Goal: Transaction & Acquisition: Subscribe to service/newsletter

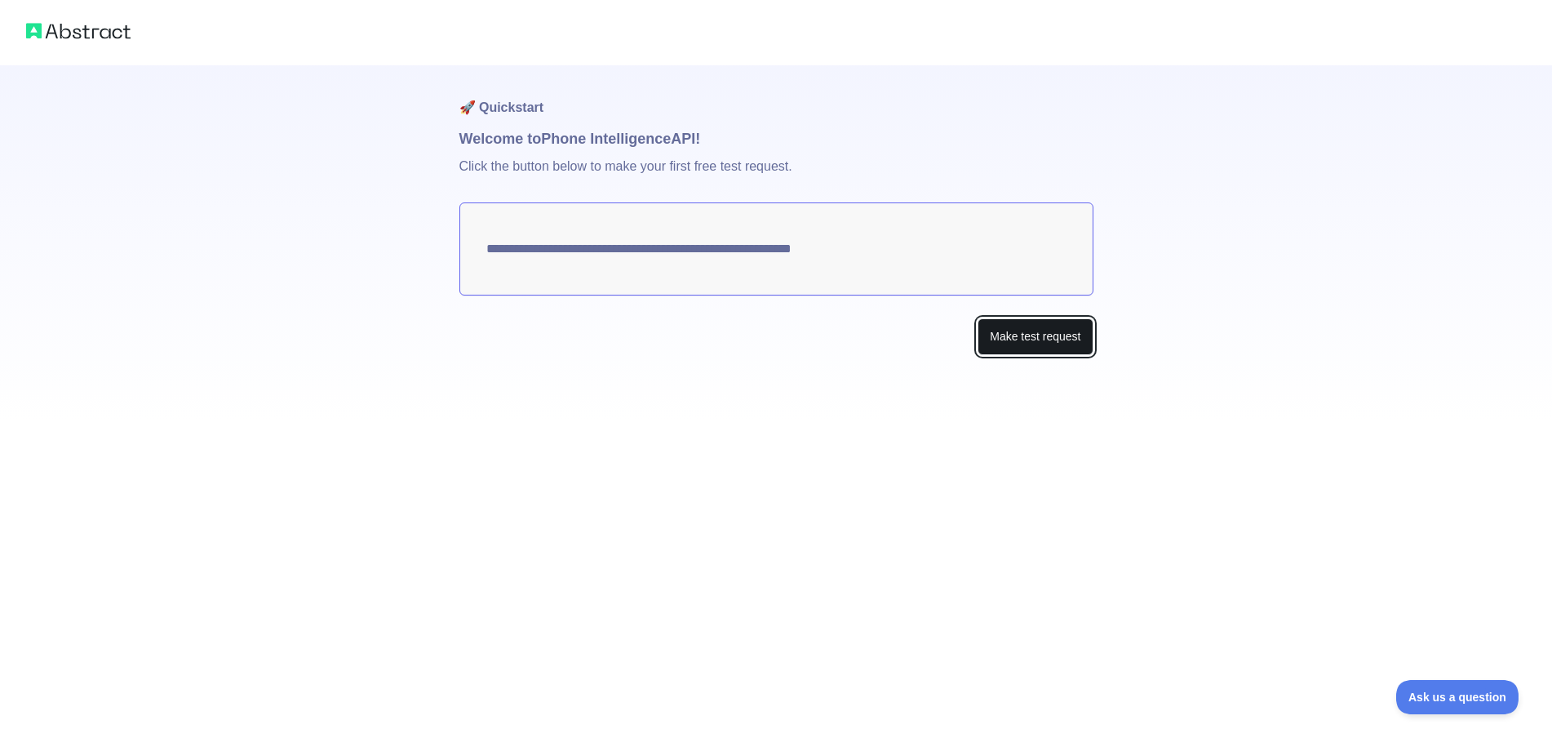
click at [1004, 340] on button "Make test request" at bounding box center [1035, 336] width 115 height 37
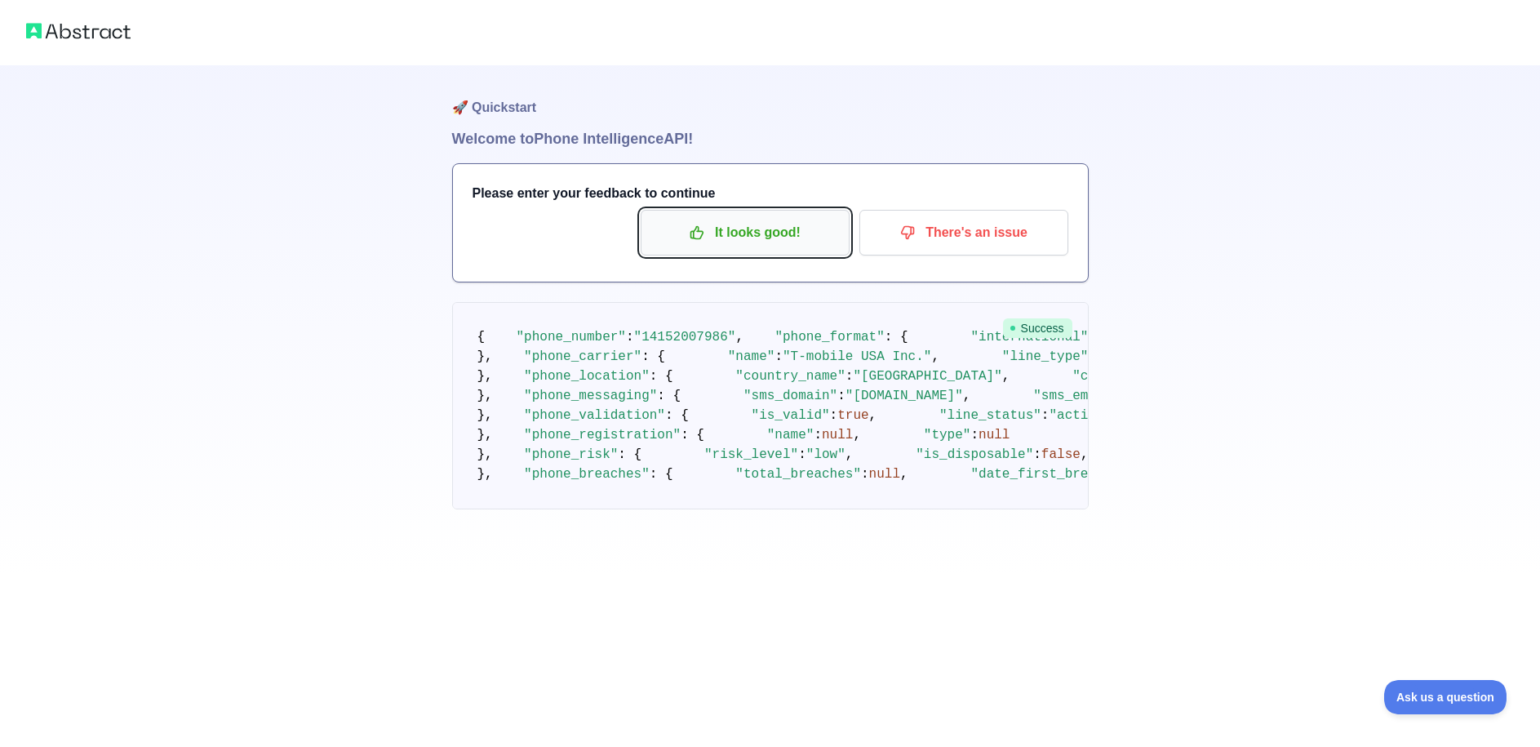
click at [795, 245] on p "It looks good!" at bounding box center [745, 233] width 184 height 28
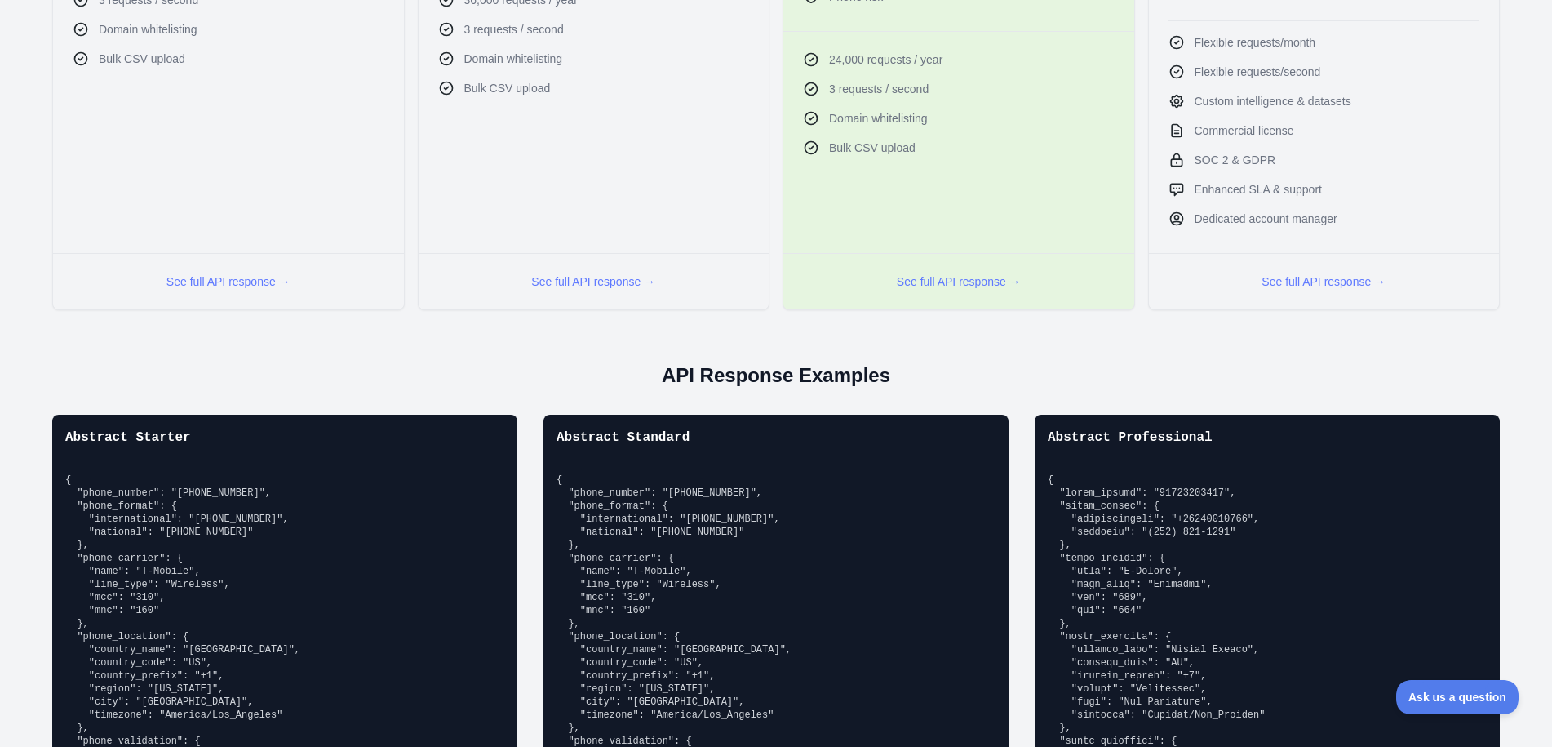
scroll to position [1143, 0]
